Goal: Use online tool/utility: Utilize a website feature to perform a specific function

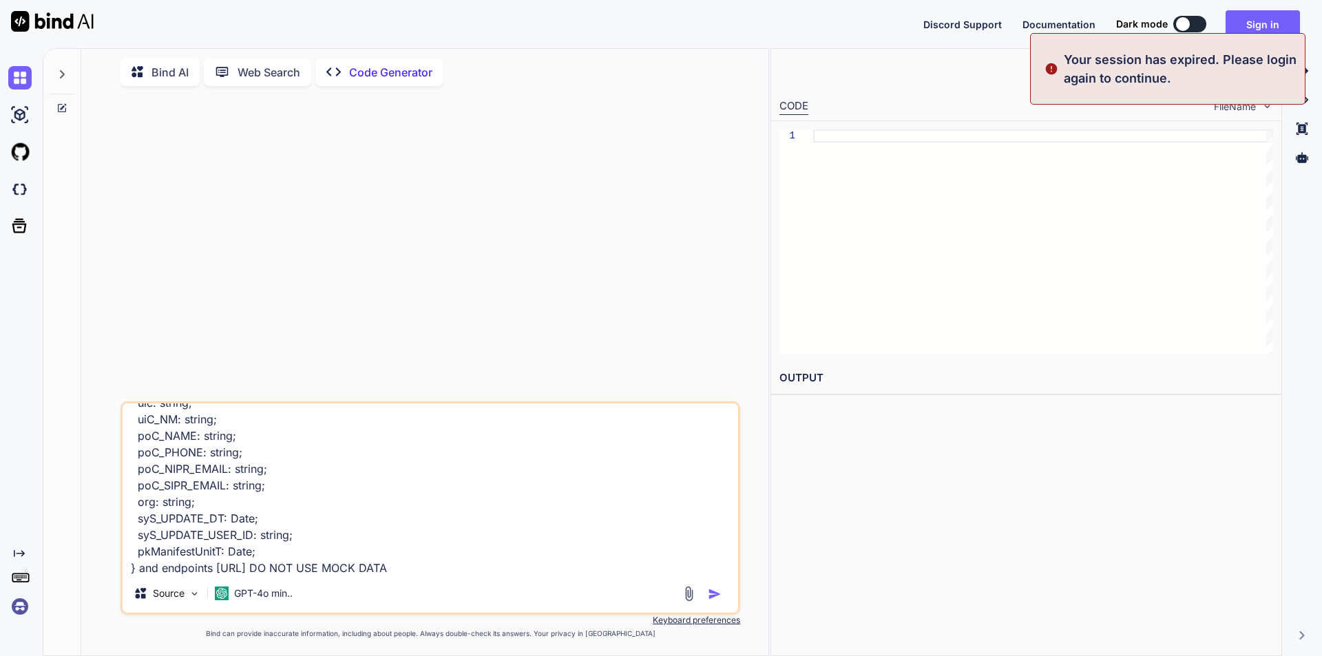
scroll to position [36, 0]
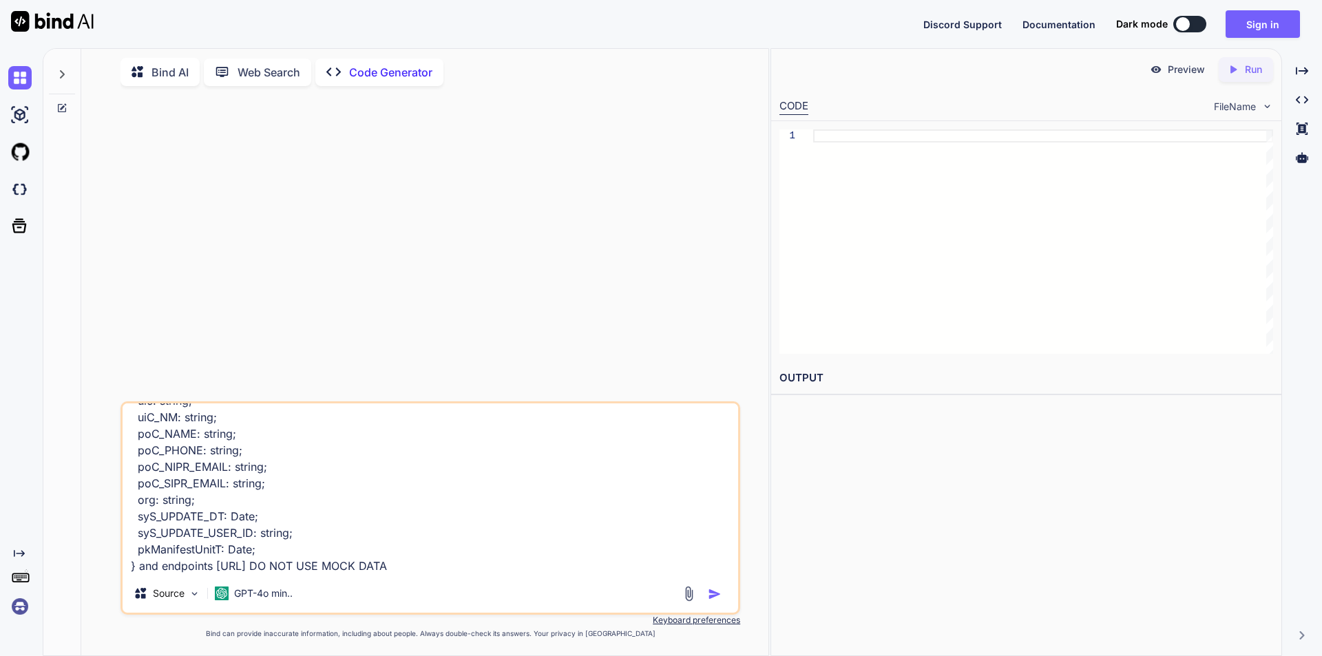
click at [399, 72] on p "Code Generator" at bounding box center [390, 72] width 83 height 17
click at [720, 594] on img "button" at bounding box center [715, 594] width 14 height 14
type textarea "x"
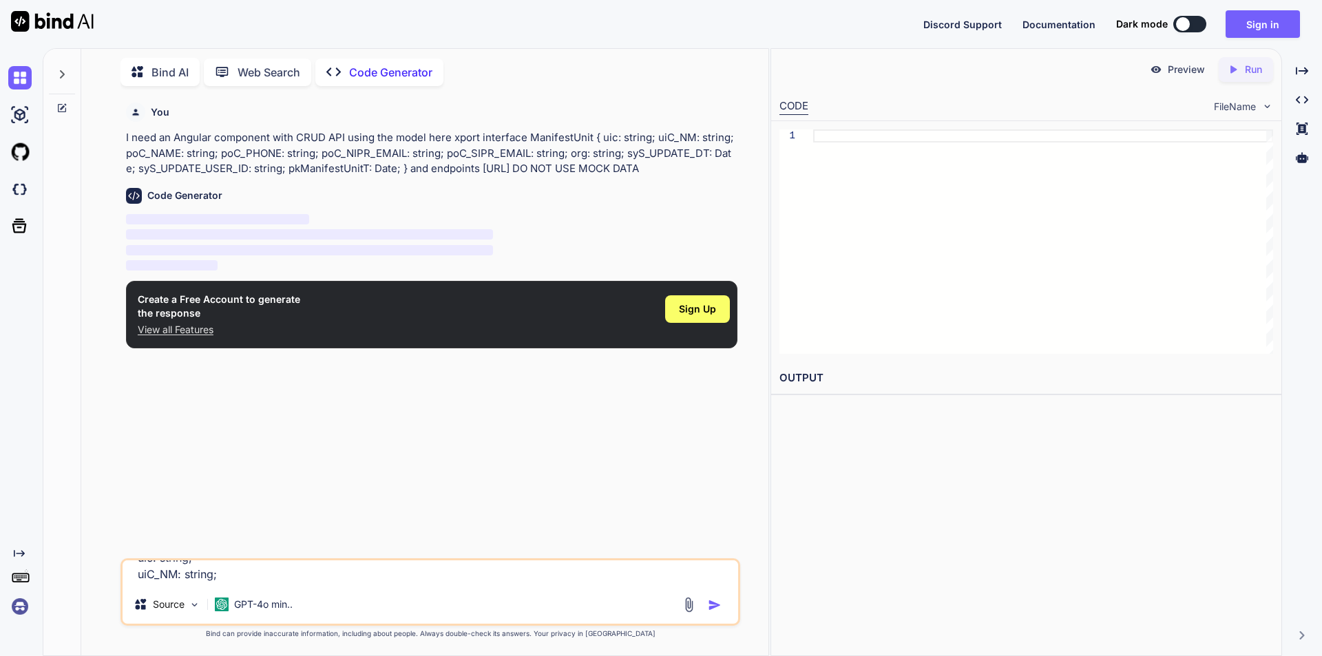
scroll to position [0, 0]
click at [683, 323] on div "Sign Up" at bounding box center [697, 309] width 65 height 28
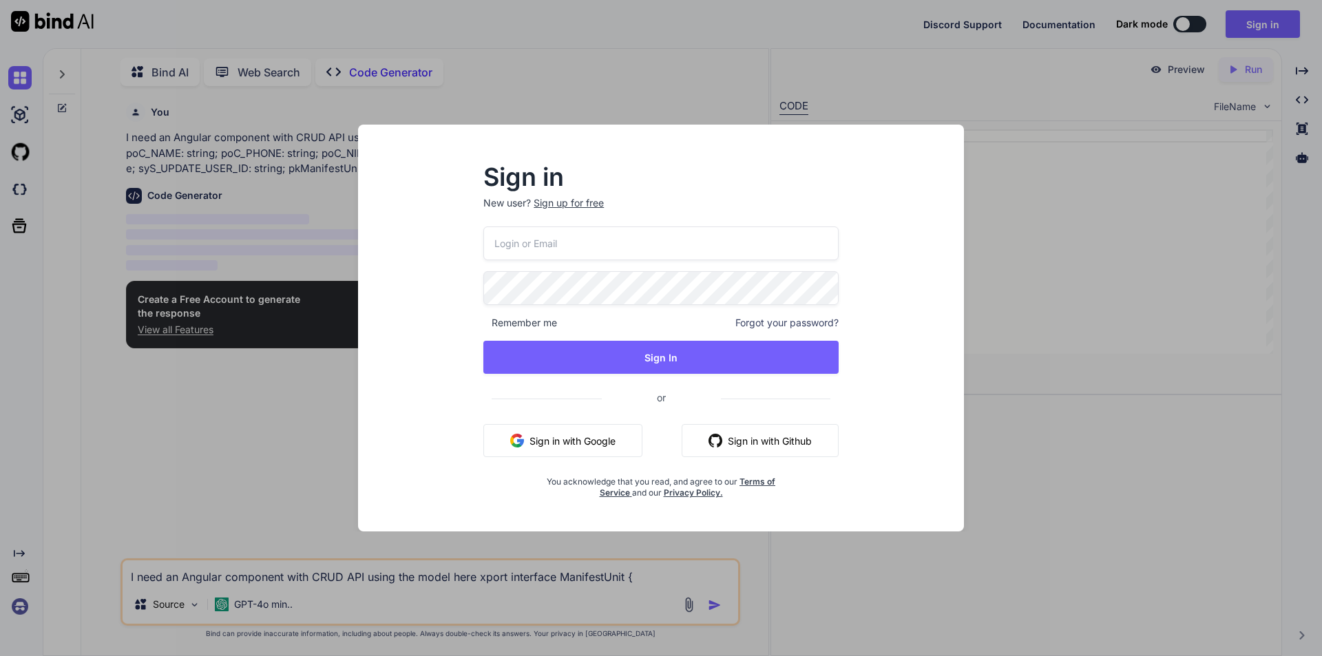
click at [599, 247] on input "email" at bounding box center [660, 244] width 355 height 34
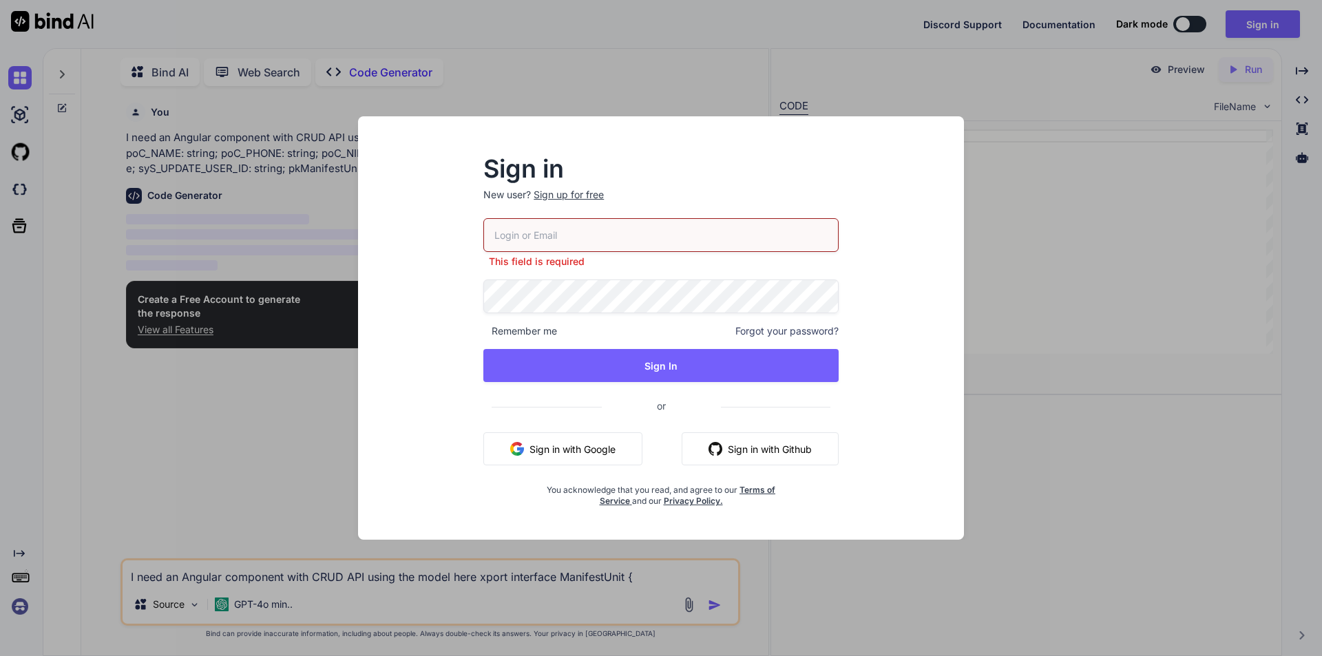
click at [581, 441] on button "Sign in with Google" at bounding box center [562, 448] width 159 height 33
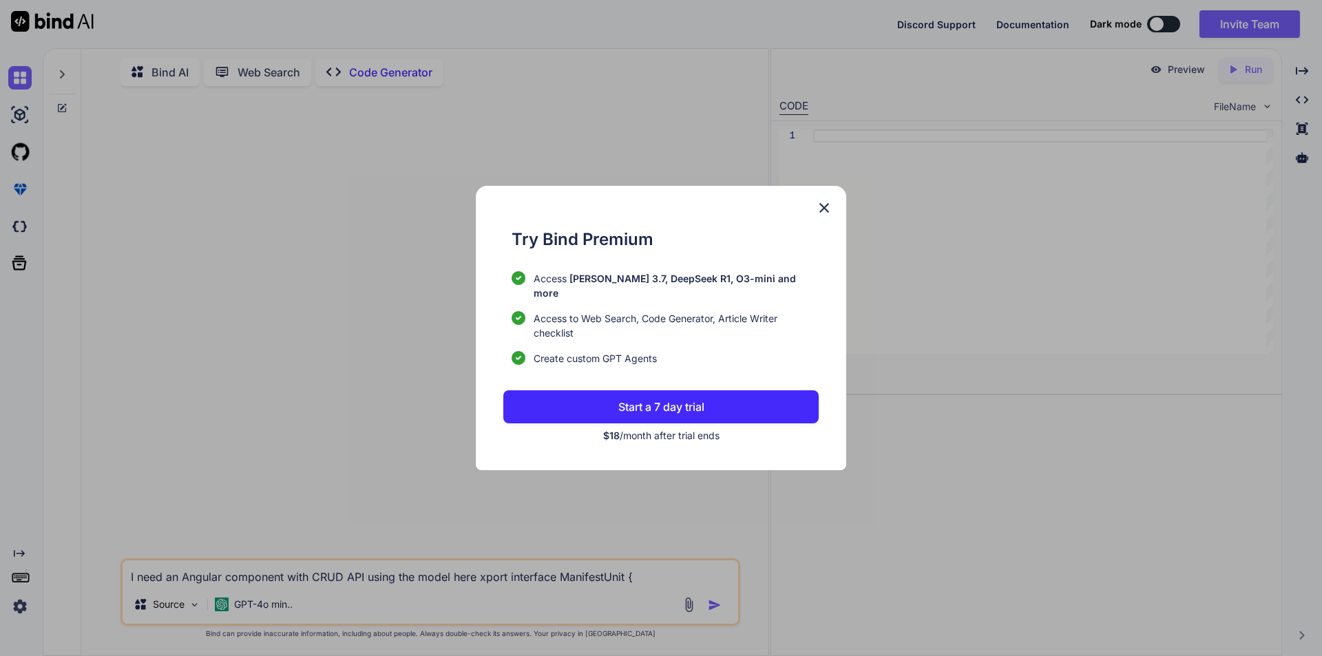
click at [826, 213] on img at bounding box center [824, 208] width 17 height 17
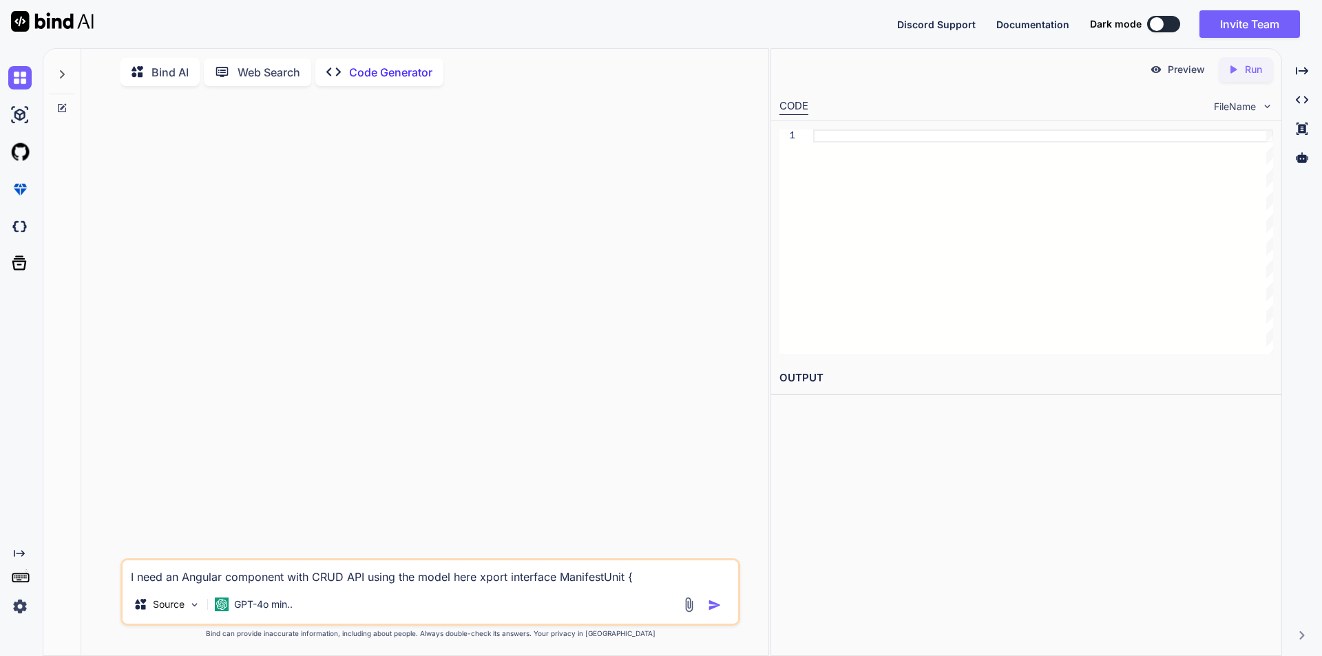
click at [351, 578] on textarea "I need an Angular component with CRUD API using the model here xport interface …" at bounding box center [431, 572] width 616 height 25
paste textarea "ionic angular 19 crud appication that uses combatweight Model public class Pers…"
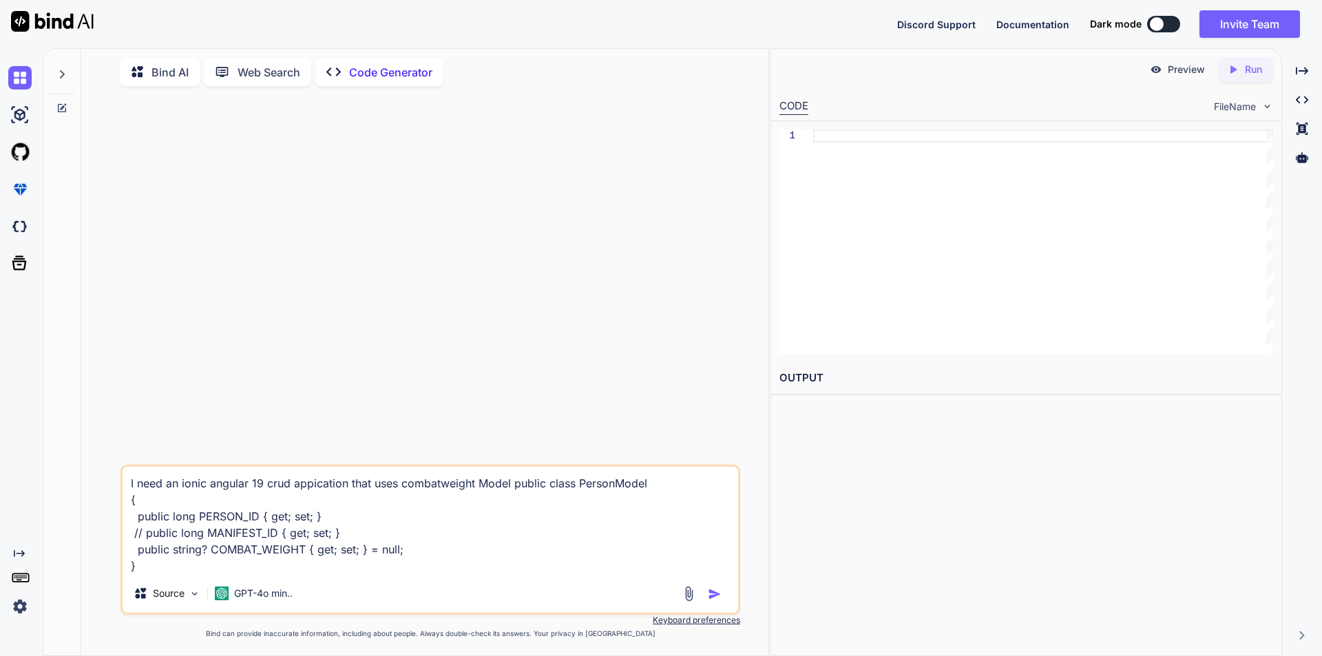
type textarea "I need an ionic angular 19 crud appication that uses combatweight Model public …"
click at [711, 592] on img "button" at bounding box center [715, 594] width 14 height 14
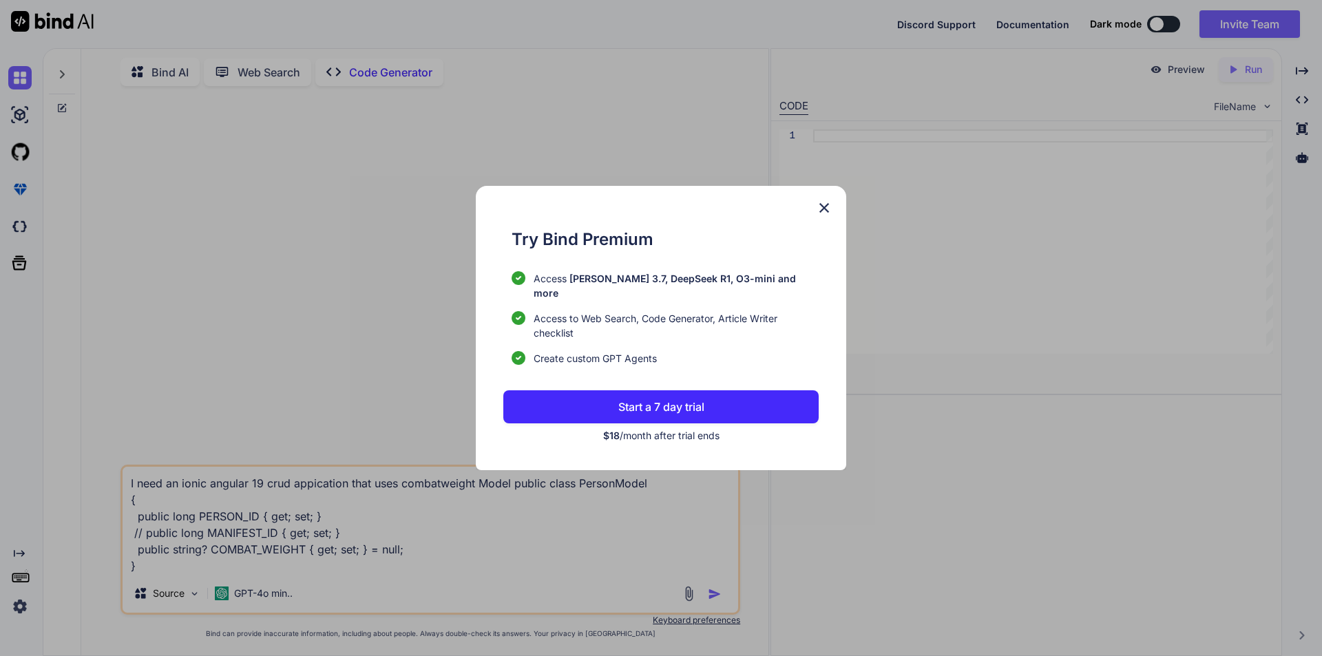
click at [829, 216] on img at bounding box center [824, 208] width 17 height 17
